Goal: Task Accomplishment & Management: Manage account settings

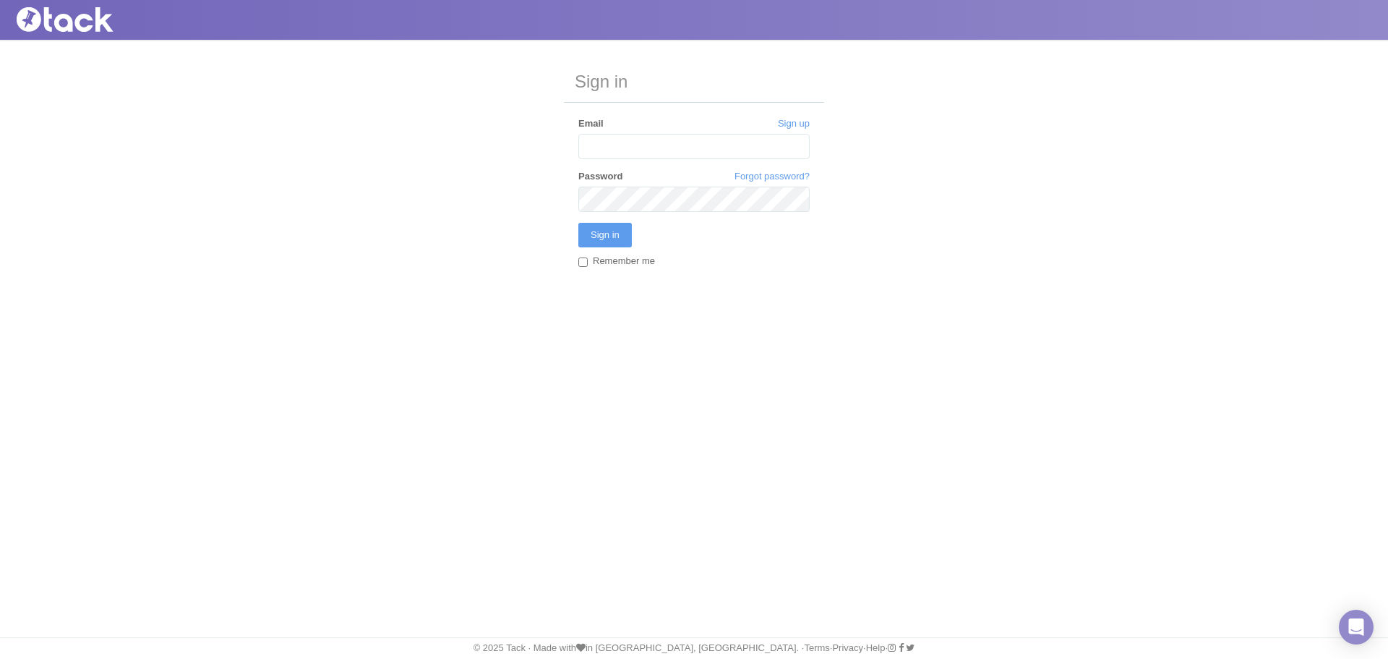
type input "[EMAIL_ADDRESS][DOMAIN_NAME]"
click at [586, 264] on input "Remember me" at bounding box center [583, 261] width 9 height 9
checkbox input "true"
click at [598, 236] on input "Sign in" at bounding box center [606, 235] width 54 height 25
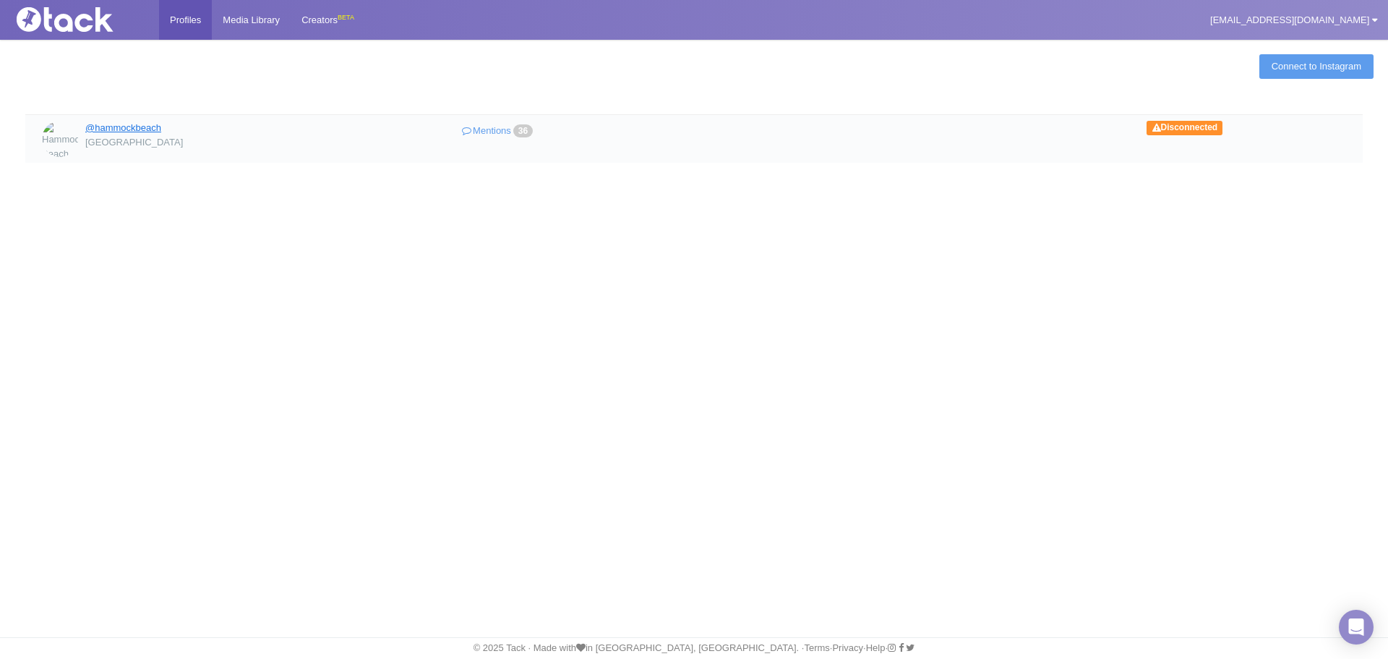
click at [154, 125] on link "@hammockbeach" at bounding box center [123, 127] width 76 height 11
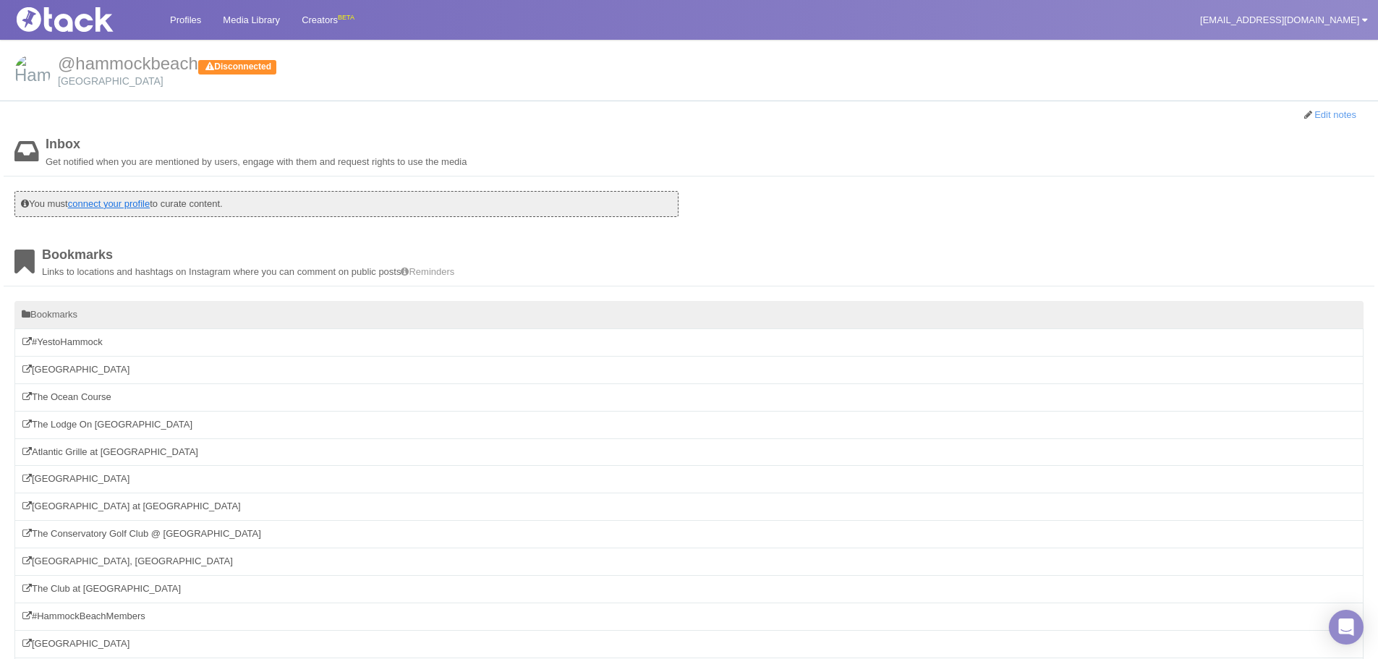
click at [138, 202] on link "connect your profile" at bounding box center [109, 203] width 82 height 11
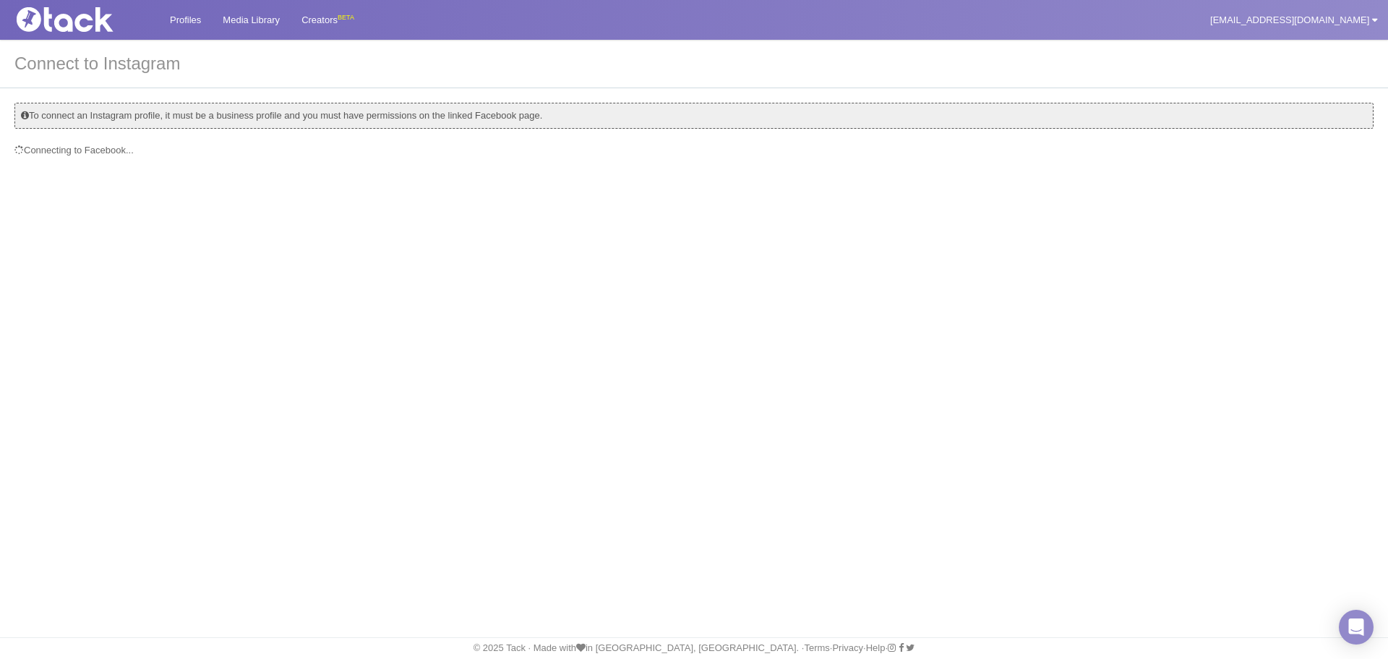
click at [462, 287] on div "Profiles Media Library Creators BETA nconnon@hammockbeach.com My Settings Team …" at bounding box center [694, 329] width 1388 height 659
click at [56, 19] on img at bounding box center [83, 19] width 145 height 25
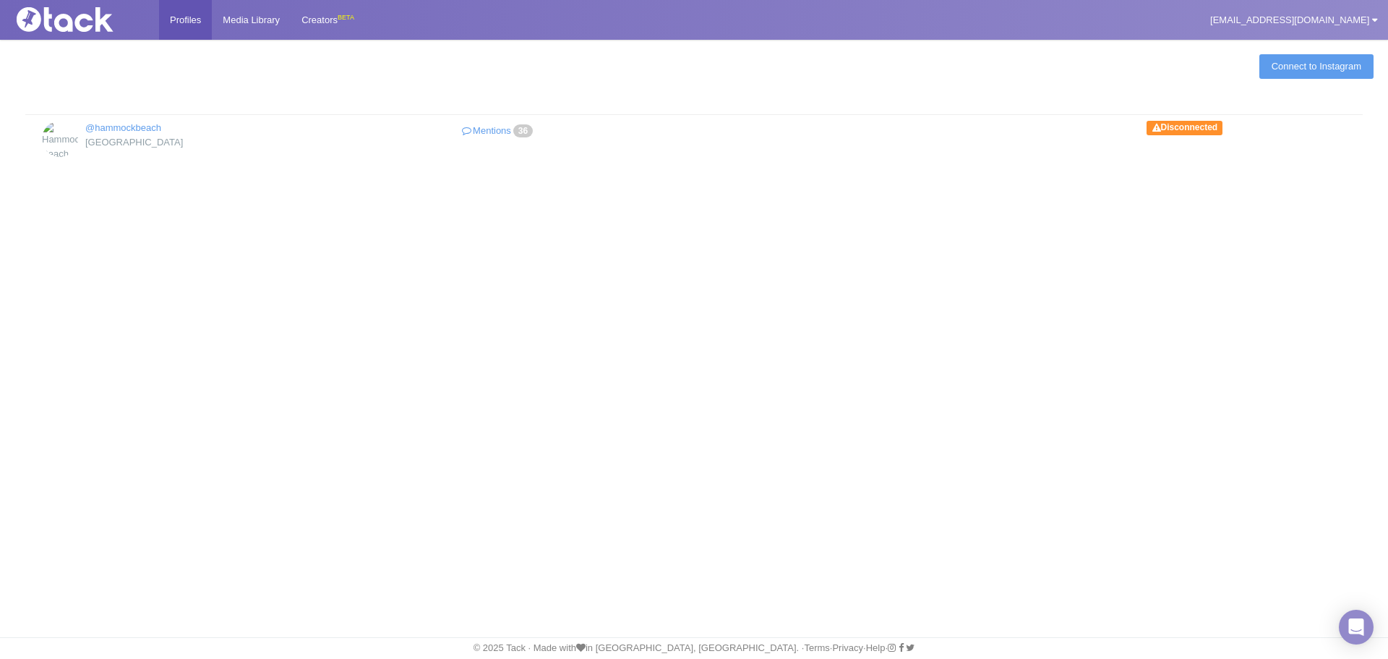
click at [703, 268] on div "Profiles Media Library Creators BETA nconnon@hammockbeach.com My Settings Team …" at bounding box center [694, 329] width 1388 height 659
click at [127, 129] on link "@hammockbeach" at bounding box center [123, 127] width 76 height 11
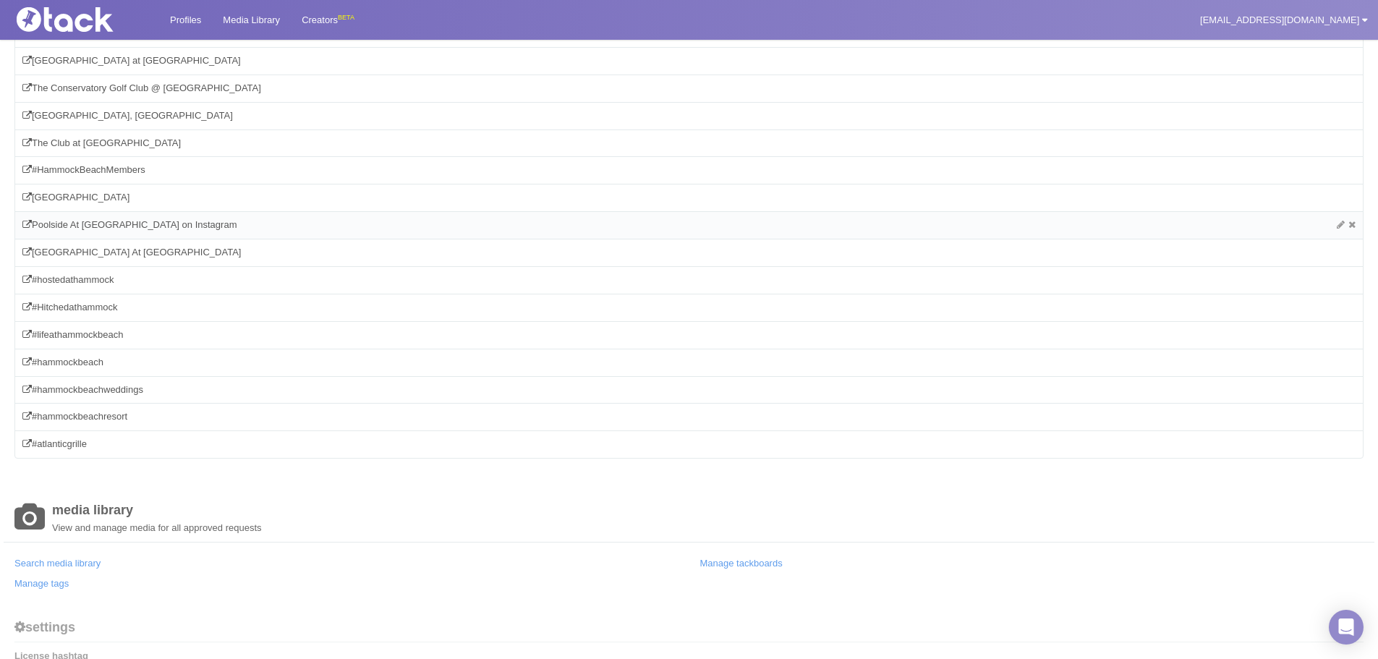
scroll to position [362, 0]
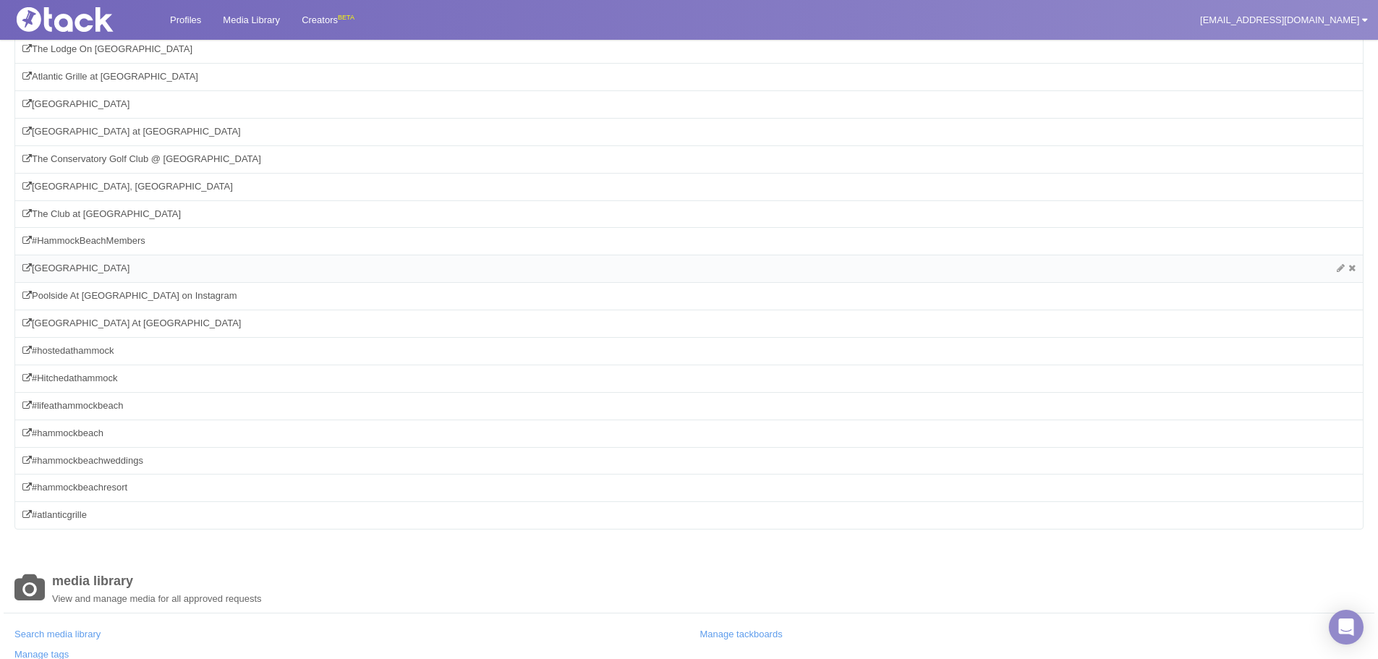
click at [76, 263] on div "[GEOGRAPHIC_DATA]" at bounding box center [688, 269] width 1333 height 12
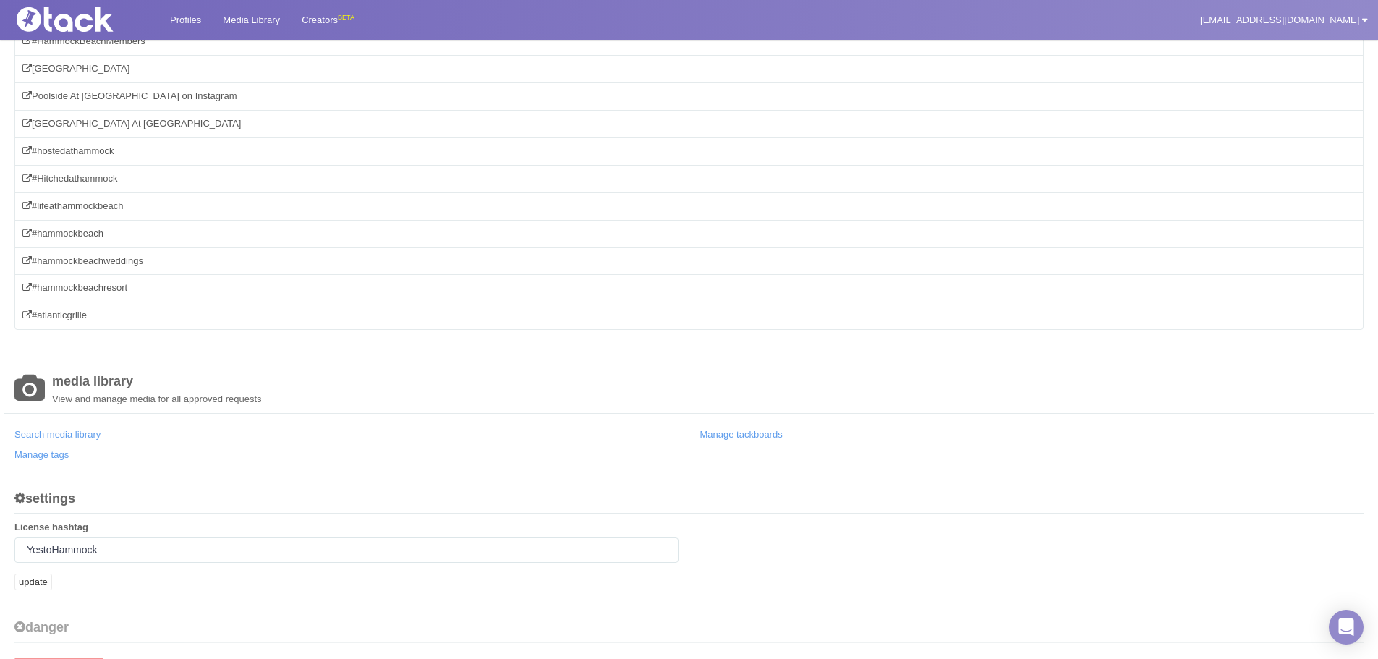
scroll to position [563, 0]
click at [66, 437] on link "Search media library" at bounding box center [57, 432] width 86 height 11
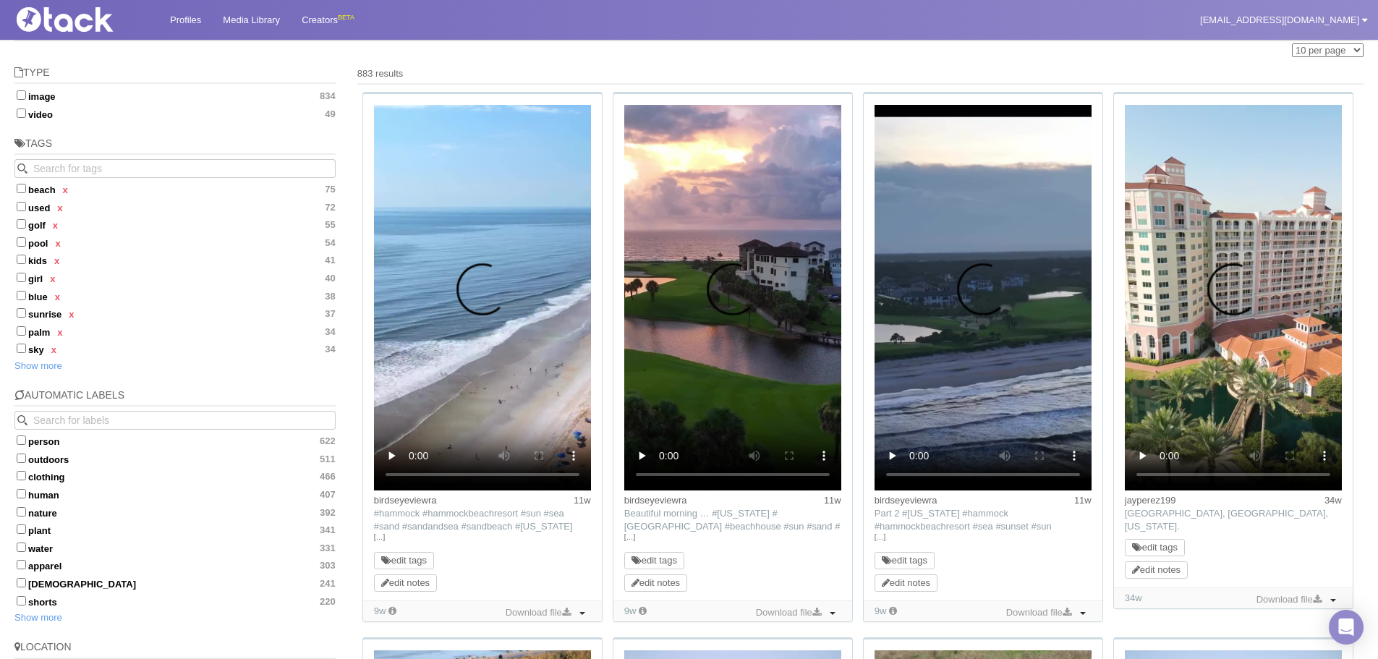
scroll to position [217, 0]
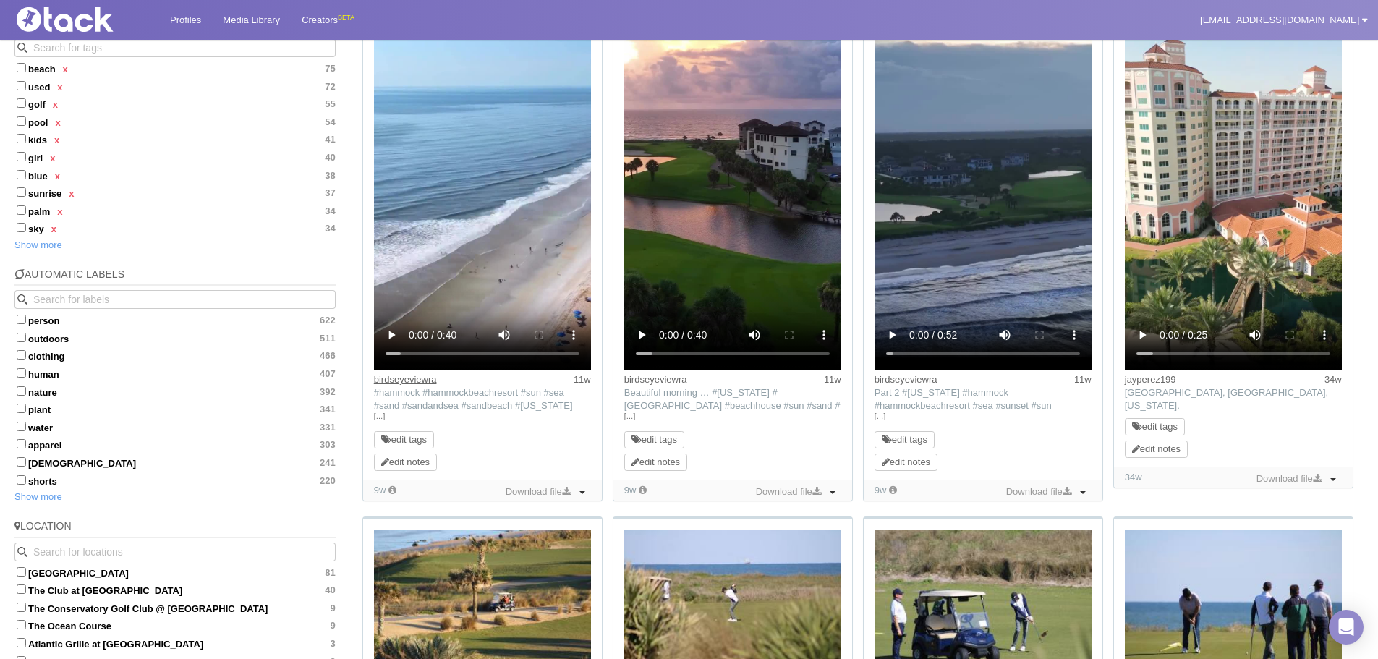
click at [407, 383] on link "birdseyeviewra" at bounding box center [405, 379] width 63 height 11
